Goal: Information Seeking & Learning: Learn about a topic

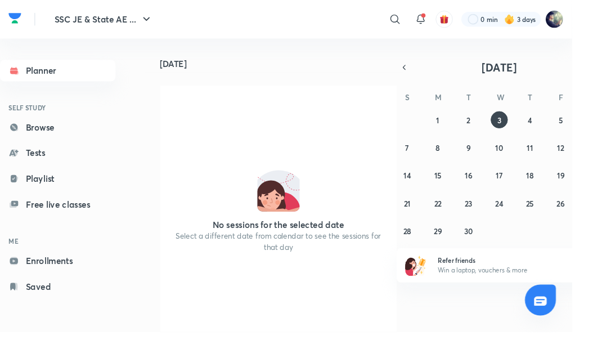
click at [32, 135] on link "Browse" at bounding box center [61, 134] width 122 height 23
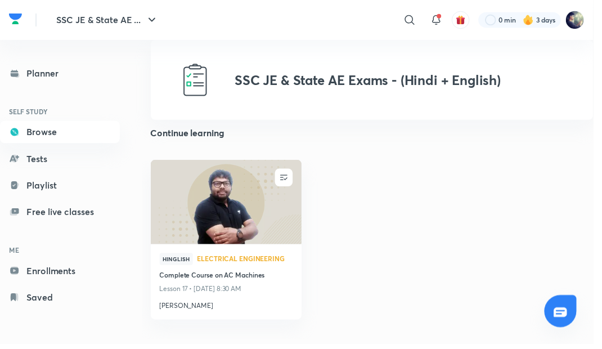
click at [184, 200] on img at bounding box center [229, 204] width 156 height 87
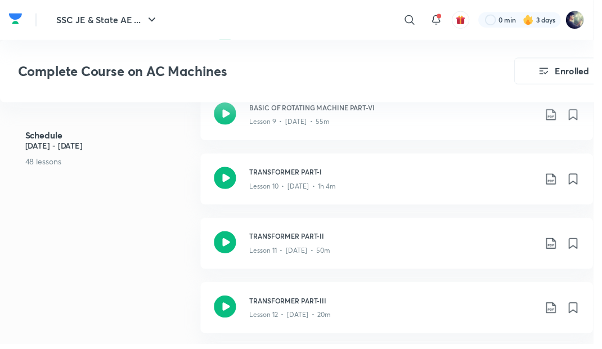
scroll to position [1149, 0]
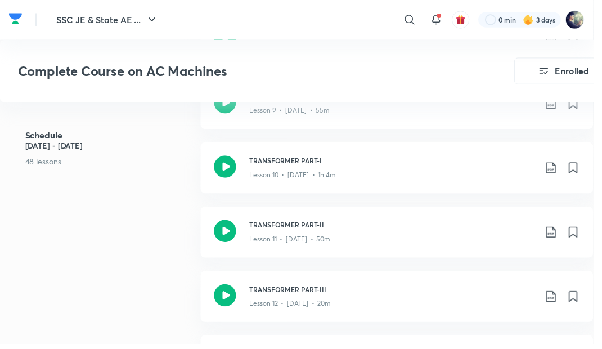
click at [226, 178] on icon at bounding box center [228, 169] width 23 height 23
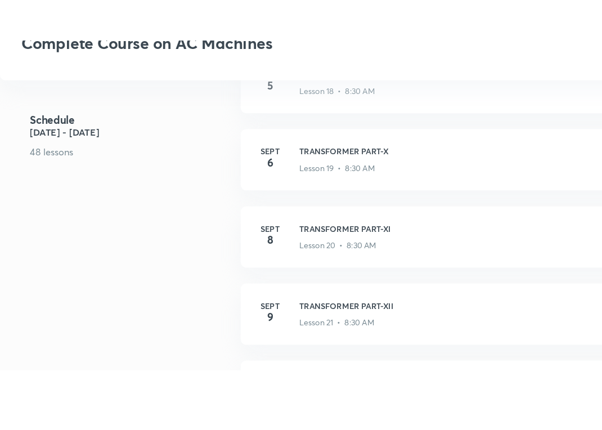
scroll to position [1755, 0]
